Goal: Task Accomplishment & Management: Use online tool/utility

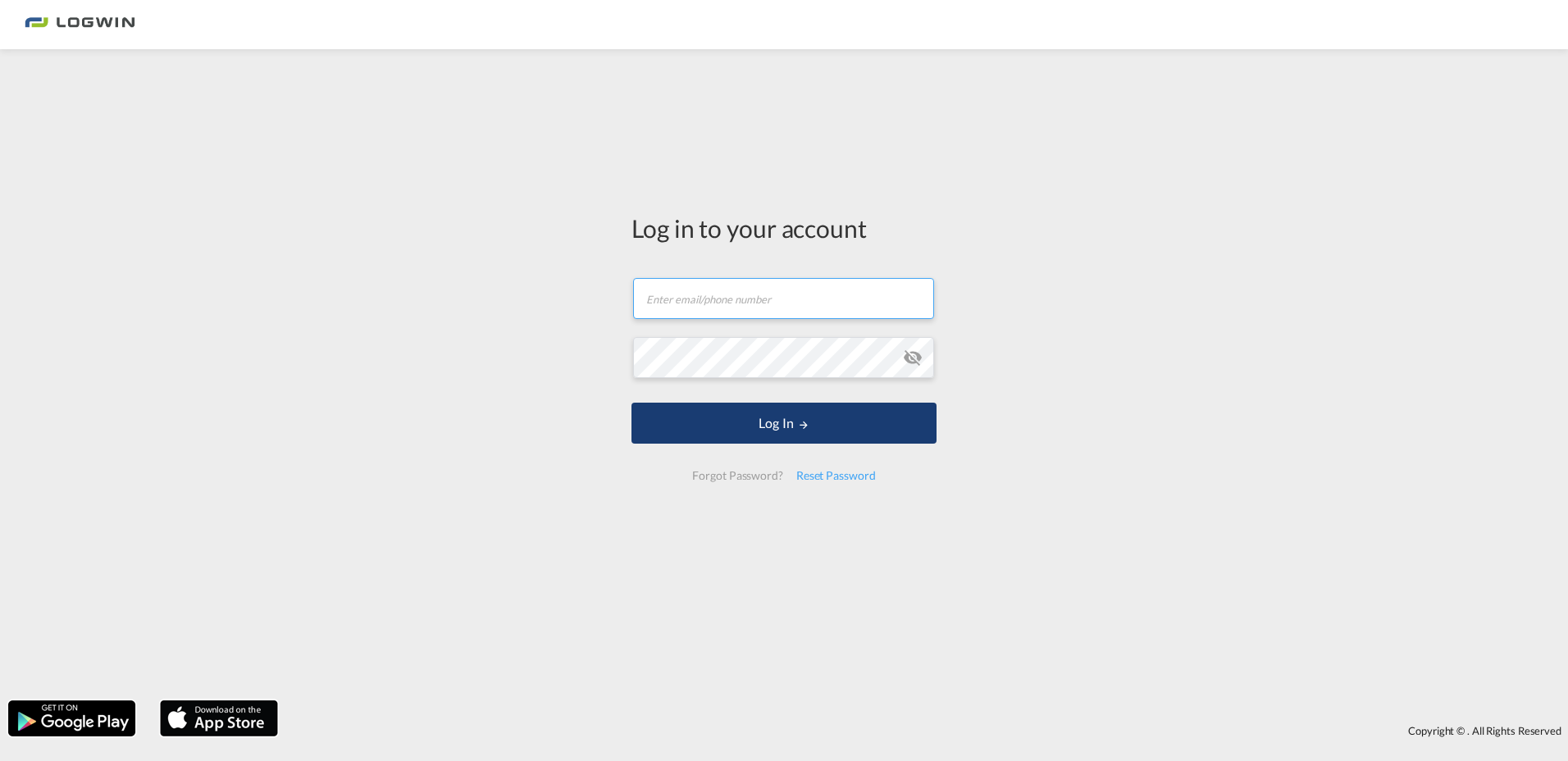
type input "[EMAIL_ADDRESS][PERSON_NAME][DOMAIN_NAME]"
click at [806, 438] on button "Log In" at bounding box center [784, 422] width 305 height 41
